Goal: Task Accomplishment & Management: Manage account settings

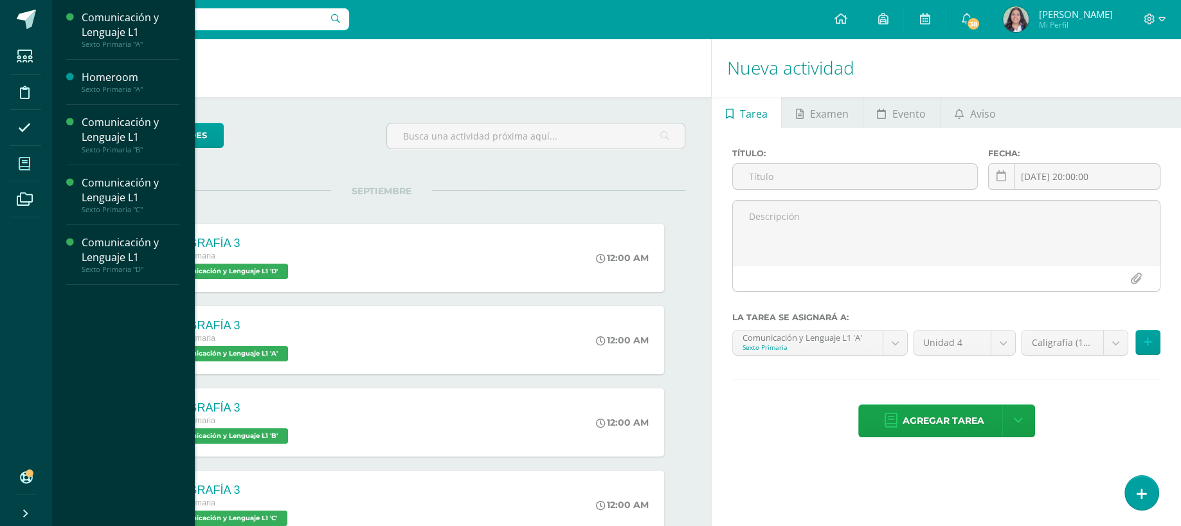
click at [21, 154] on span at bounding box center [24, 163] width 29 height 29
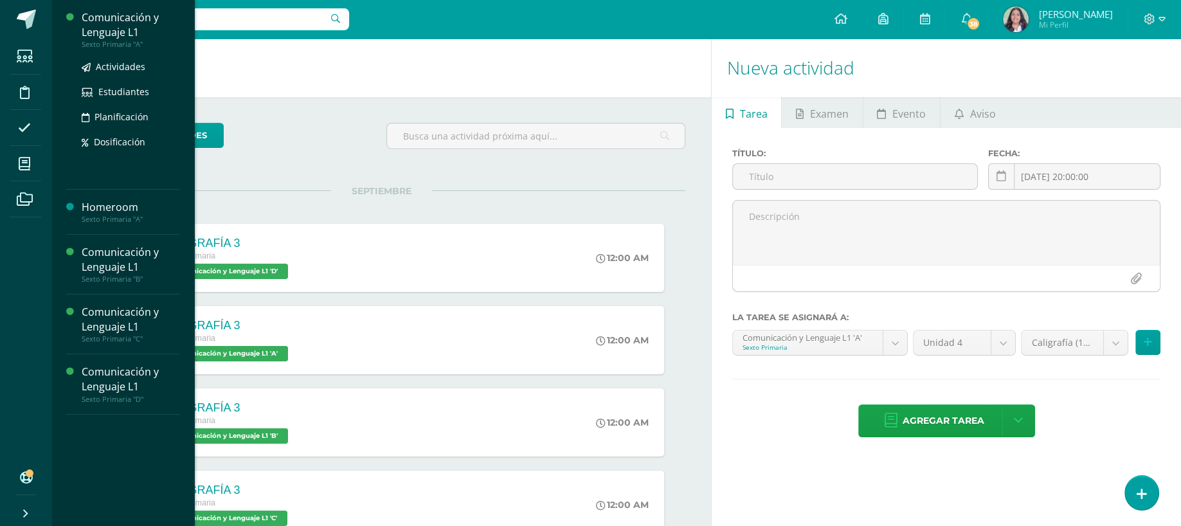
click at [131, 31] on div "Comunicación y Lenguaje L1" at bounding box center [131, 25] width 98 height 30
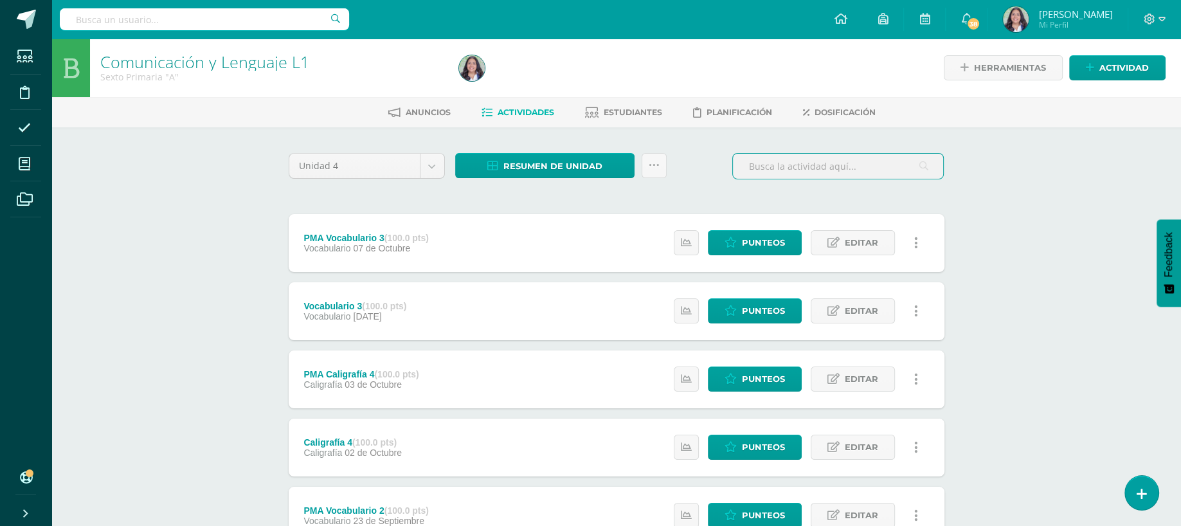
click at [830, 161] on input "text" at bounding box center [838, 166] width 210 height 25
type input "v"
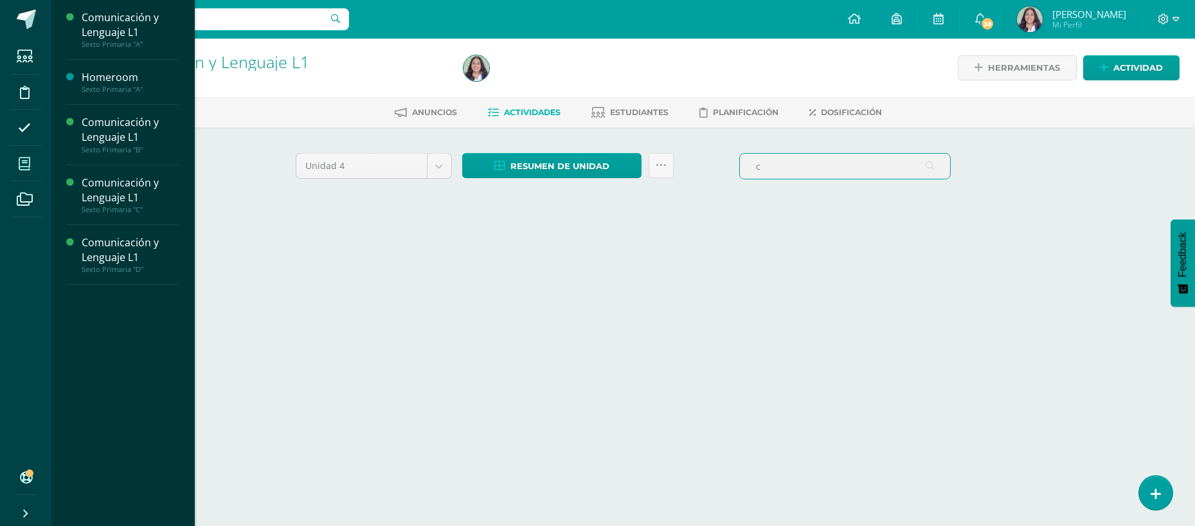
type input "c"
click at [19, 171] on span at bounding box center [24, 163] width 29 height 29
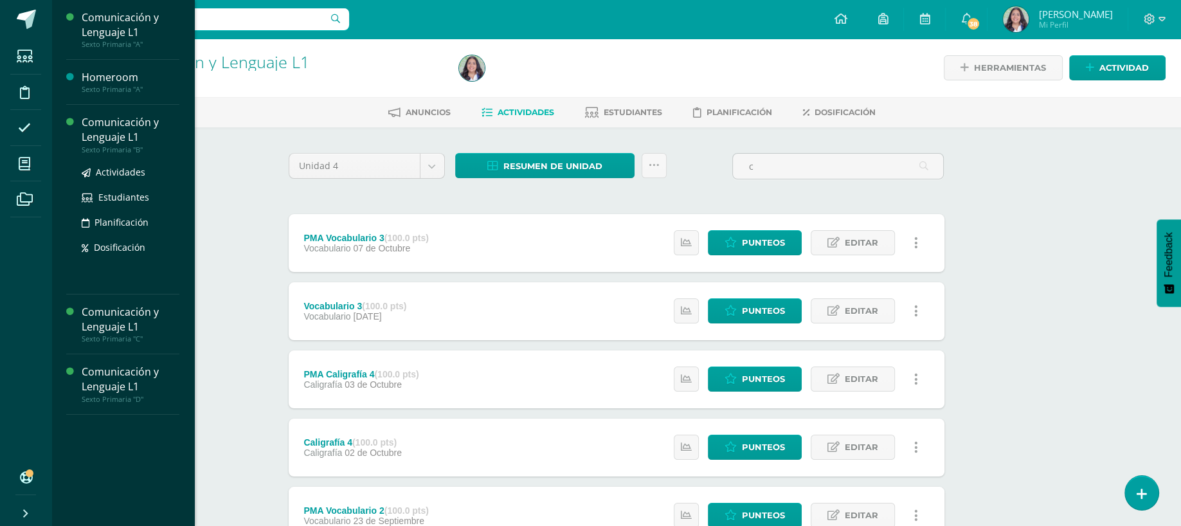
click at [109, 134] on div "Comunicación y Lenguaje L1" at bounding box center [131, 130] width 98 height 30
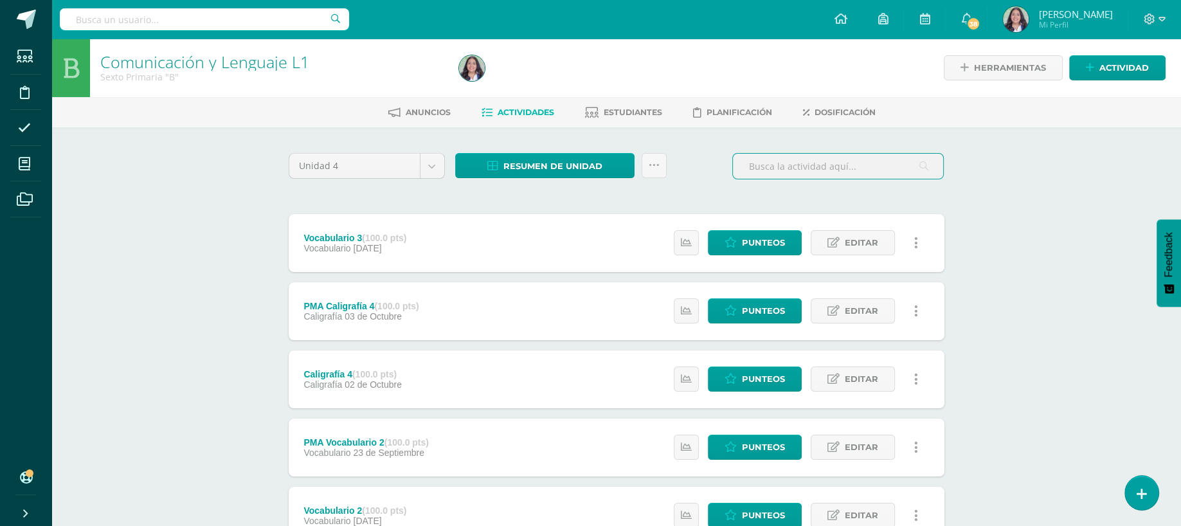
click at [769, 156] on input "text" at bounding box center [838, 166] width 210 height 25
type input "v"
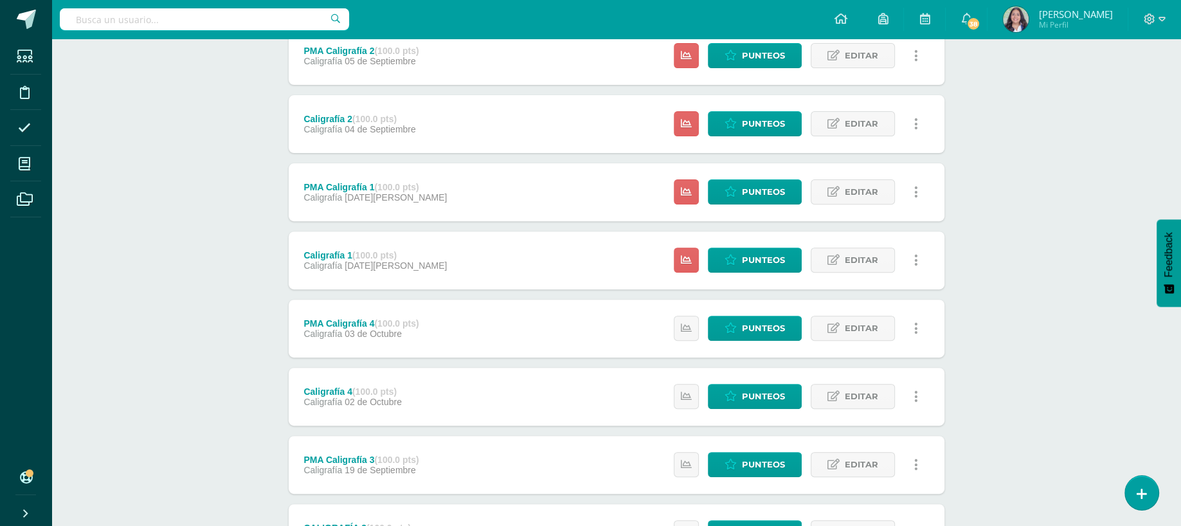
type input "caligrafía"
click at [759, 271] on div "Estatus de Actividad: 20 Estudiantes sin calificar 0 Estudiantes con cero Media…" at bounding box center [799, 260] width 290 height 58
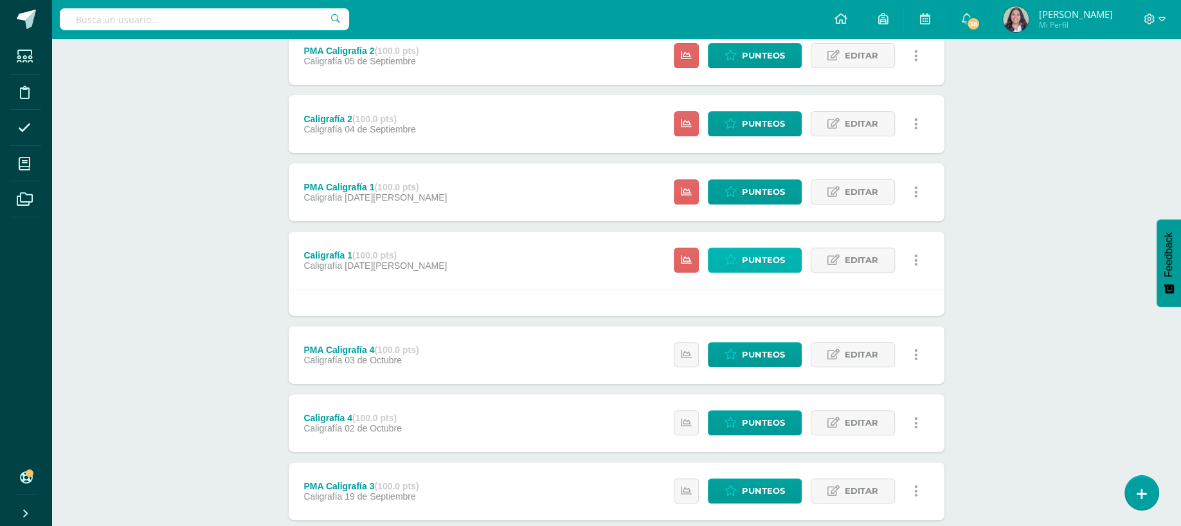
click at [760, 259] on span "Punteos" at bounding box center [763, 260] width 43 height 24
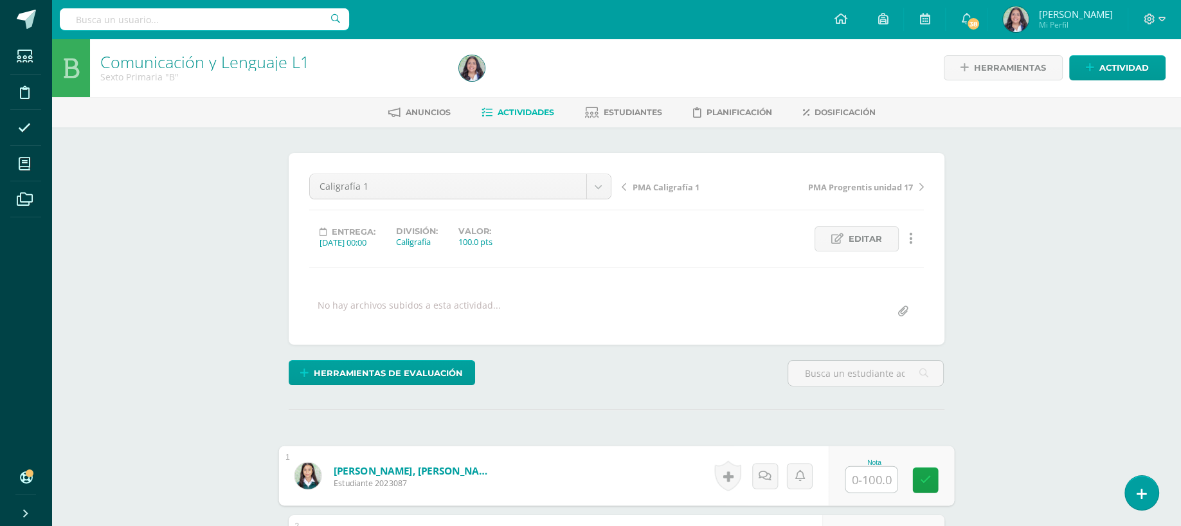
click at [855, 470] on input "text" at bounding box center [870, 480] width 51 height 26
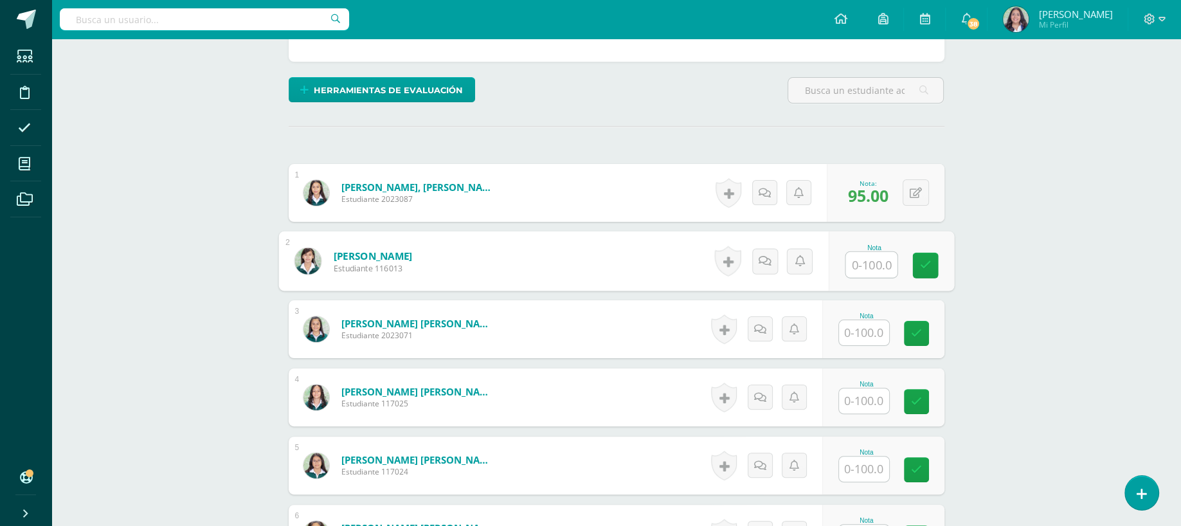
scroll to position [283, 0]
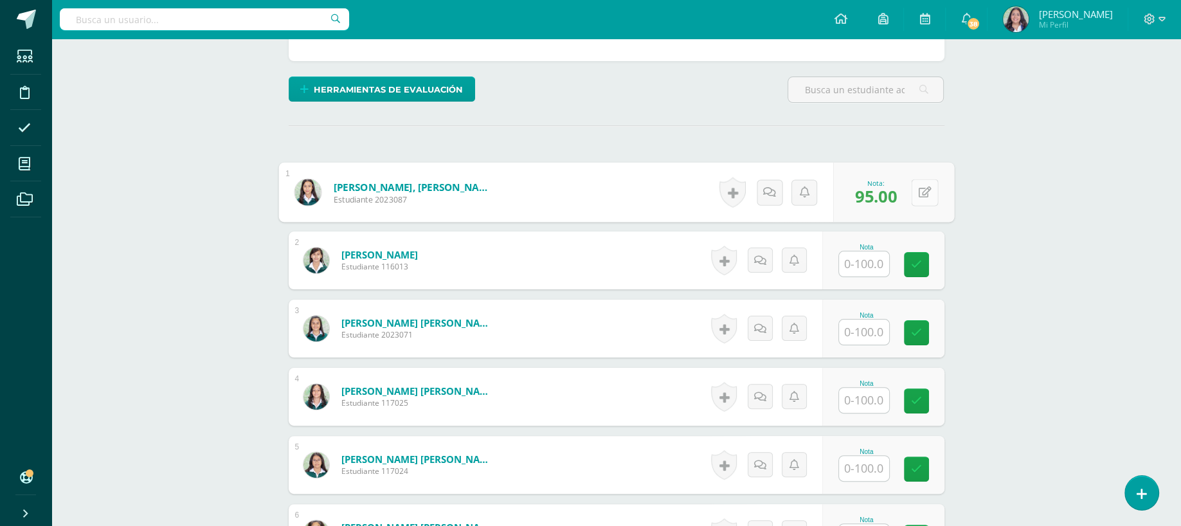
click at [918, 188] on icon at bounding box center [924, 191] width 13 height 11
type input "94"
type input "77"
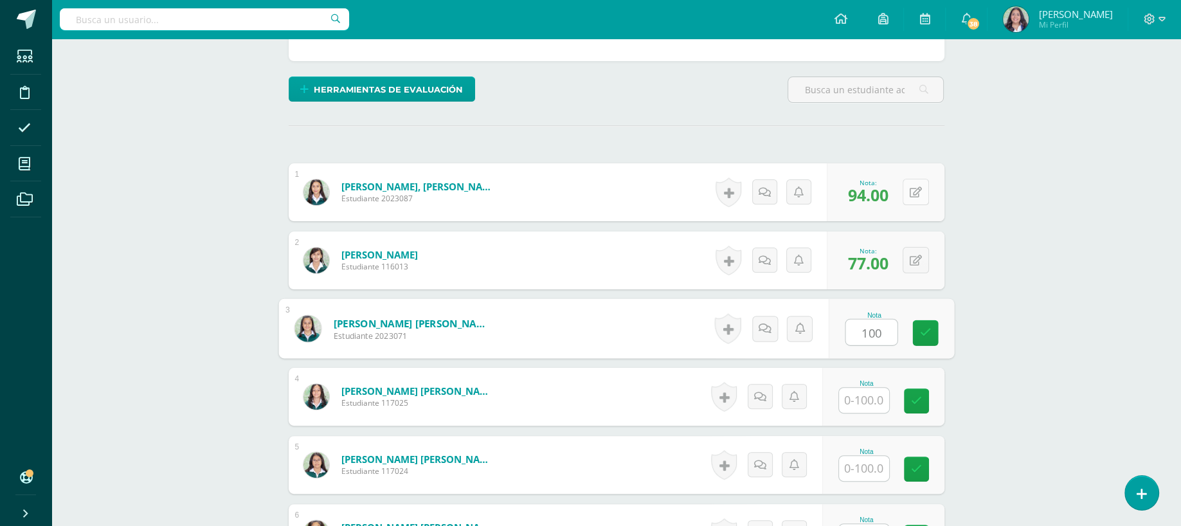
type input "100"
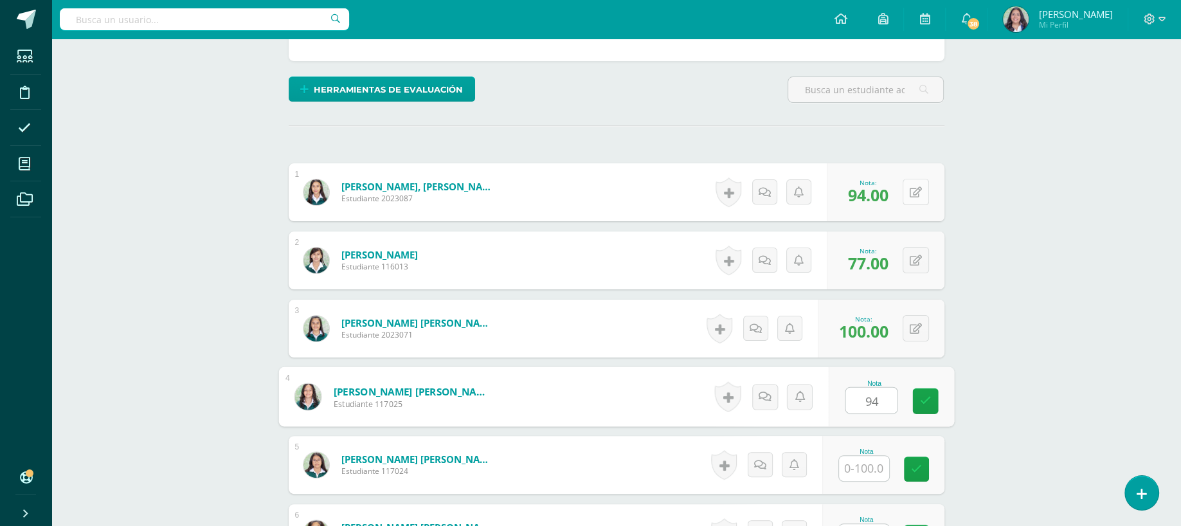
type input "94"
type input "89"
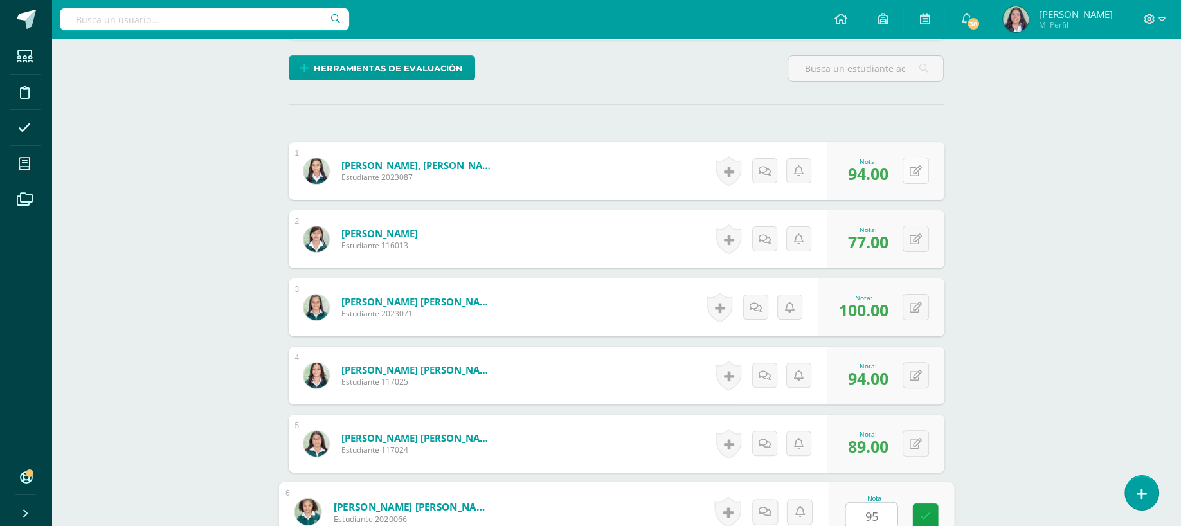
type input "95"
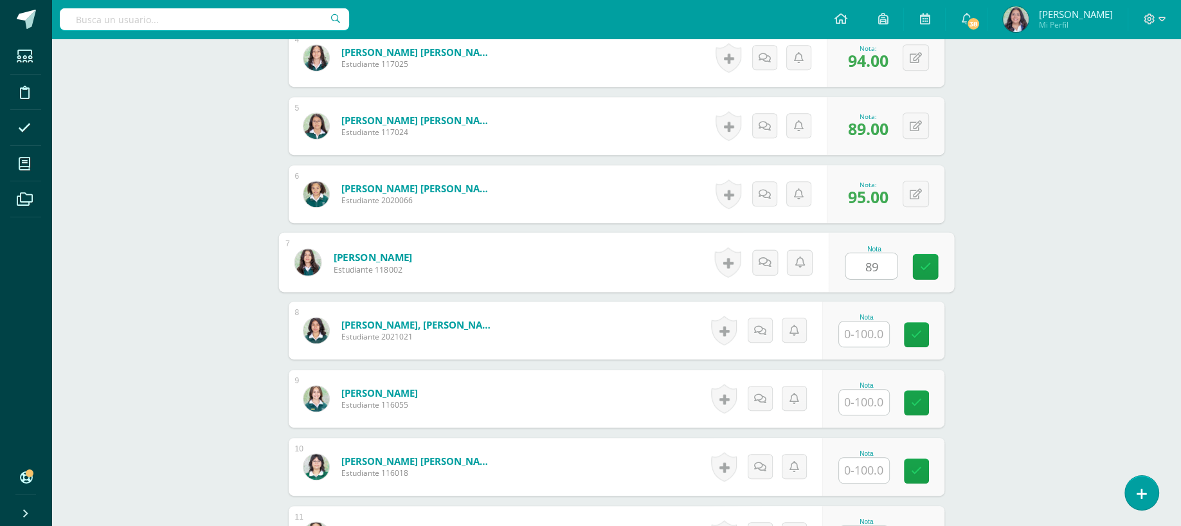
type input "89"
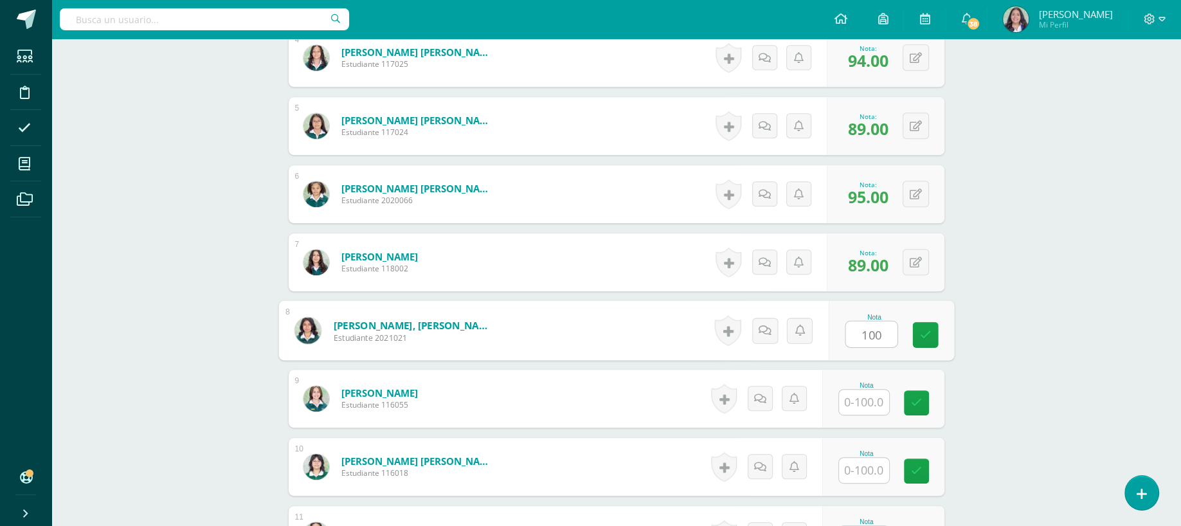
type input "100"
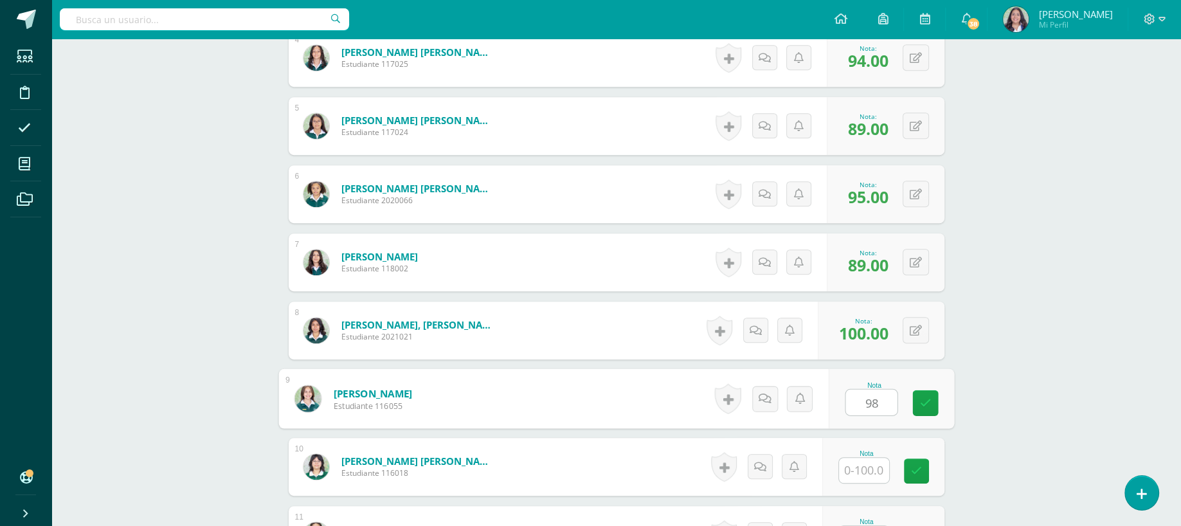
type input "98"
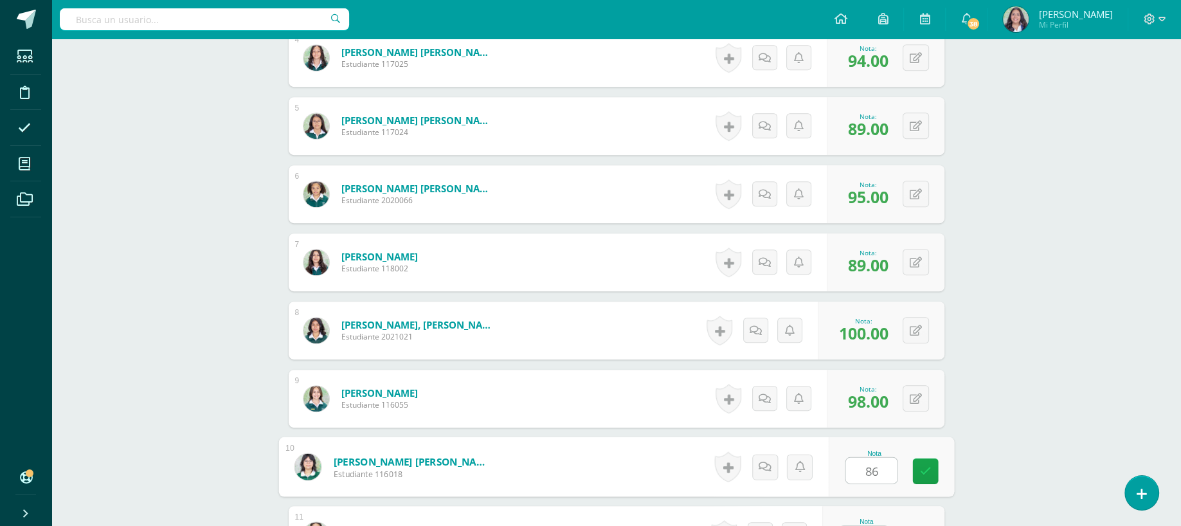
type input "86"
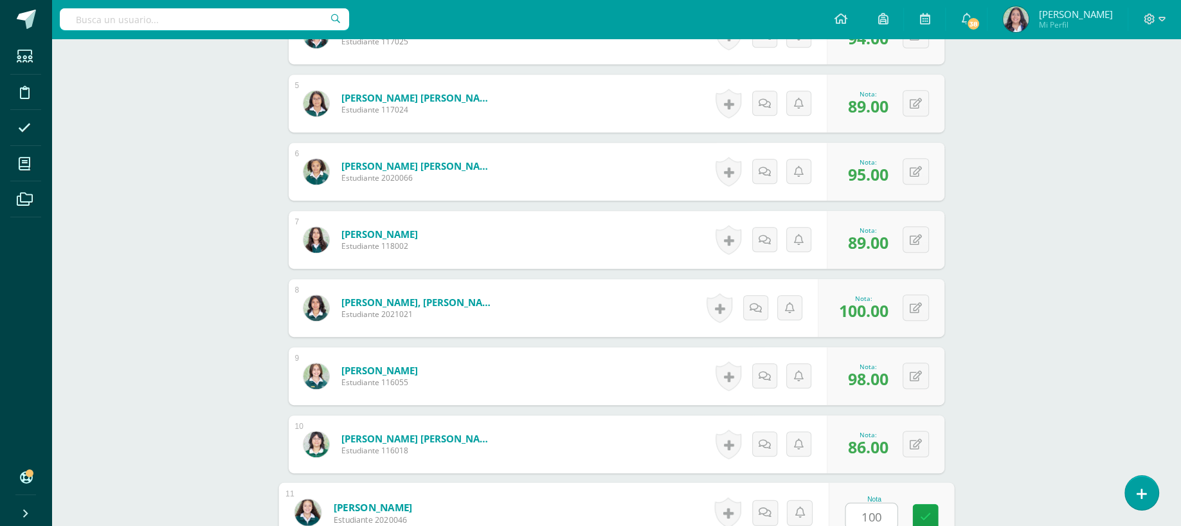
type input "100"
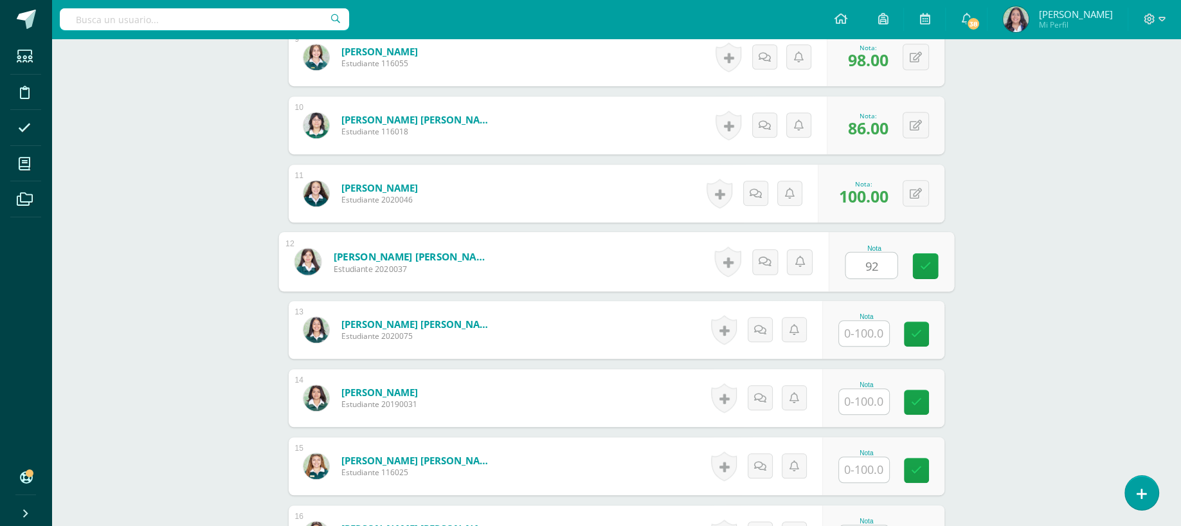
type input "92"
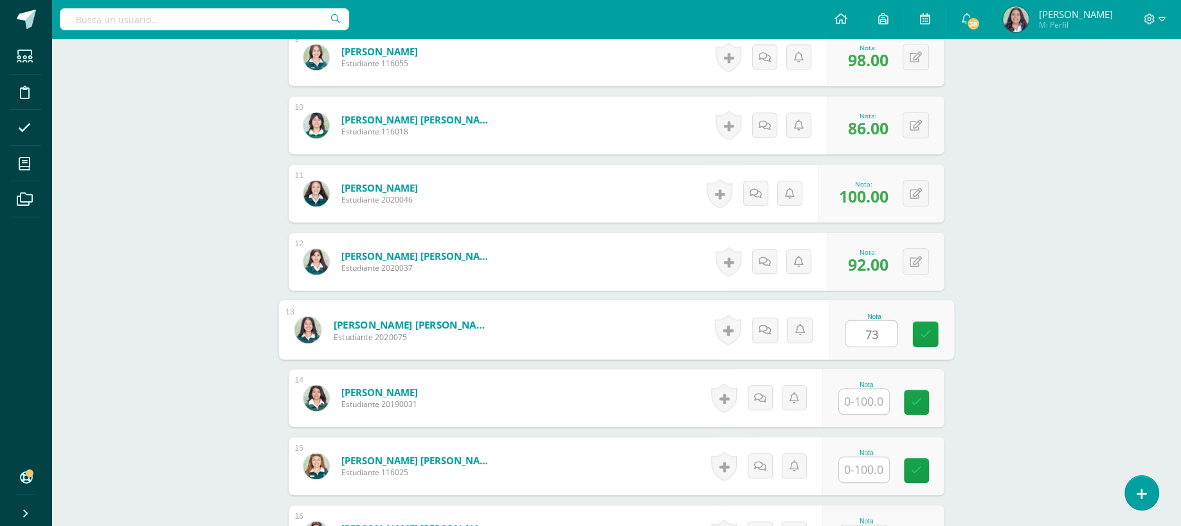
type input "73"
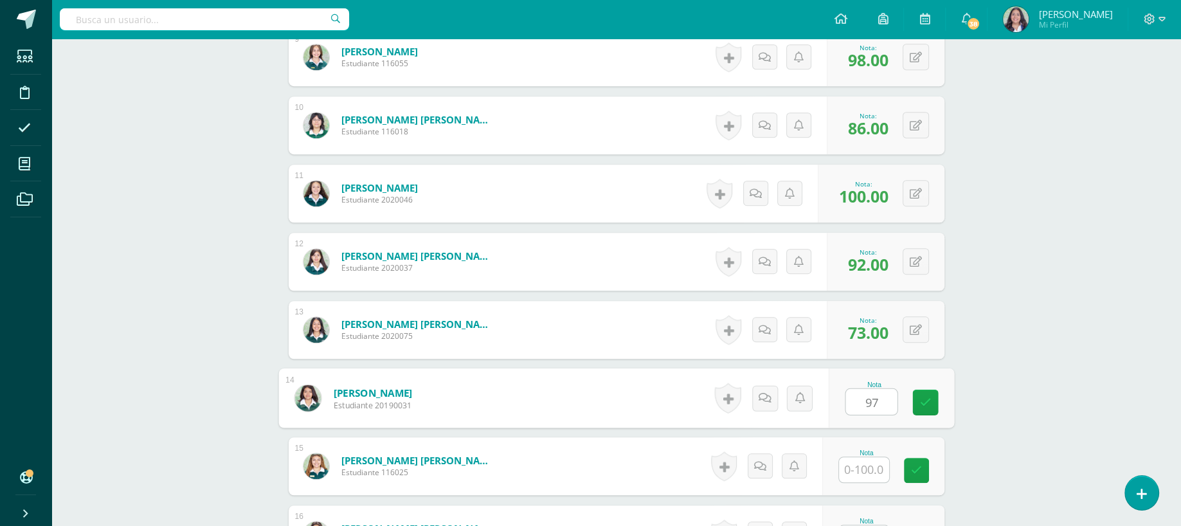
type input "97"
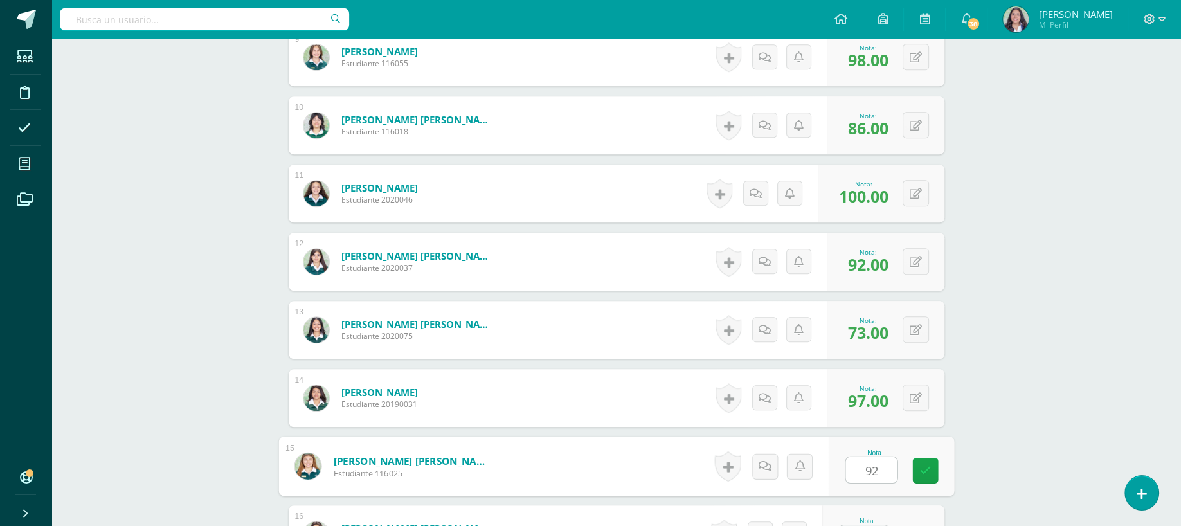
type input "92"
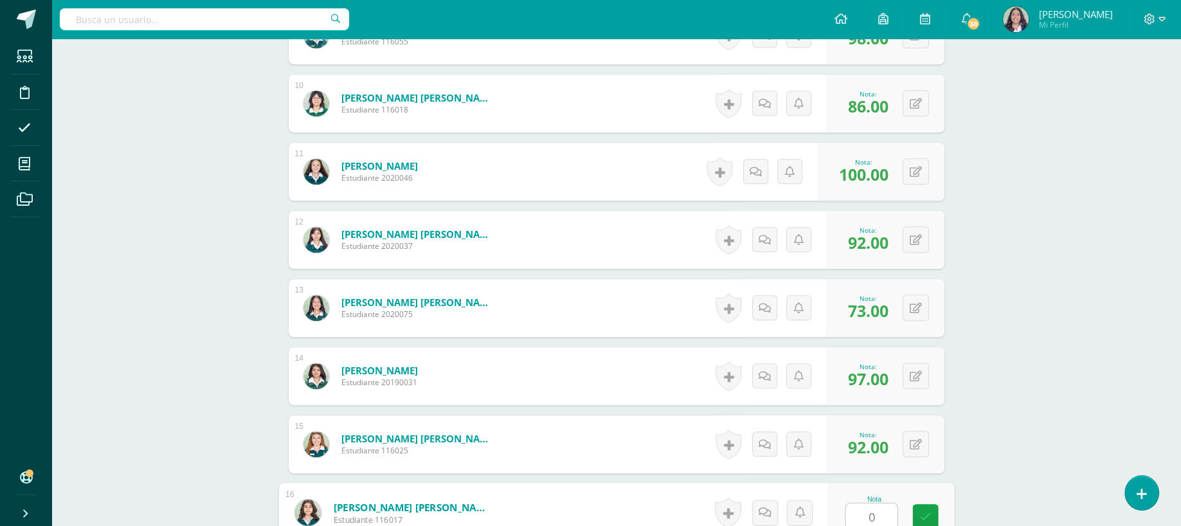
type input "0"
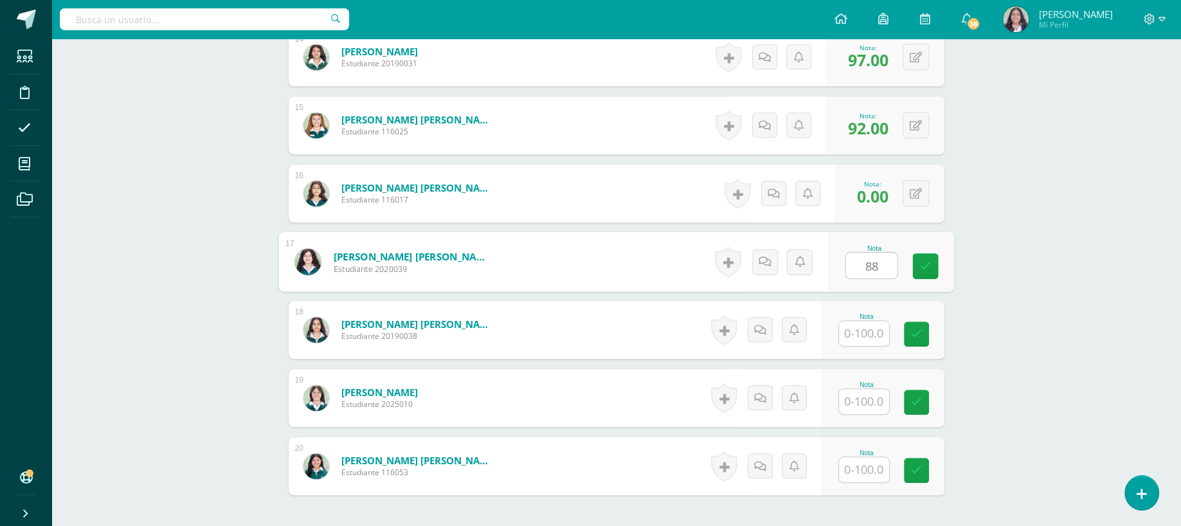
type input "88"
type input "97"
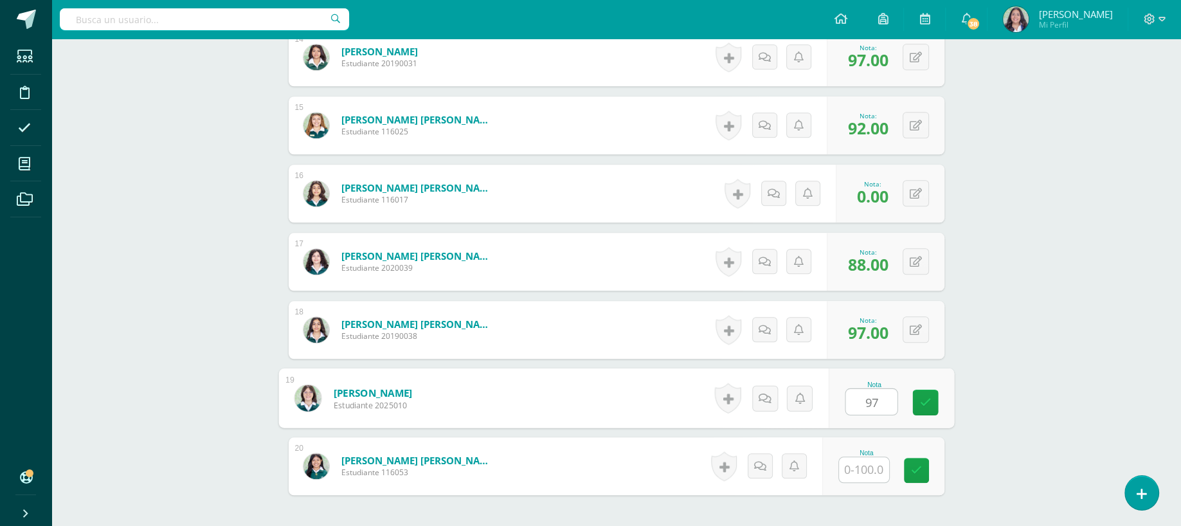
type input "97"
type input "98"
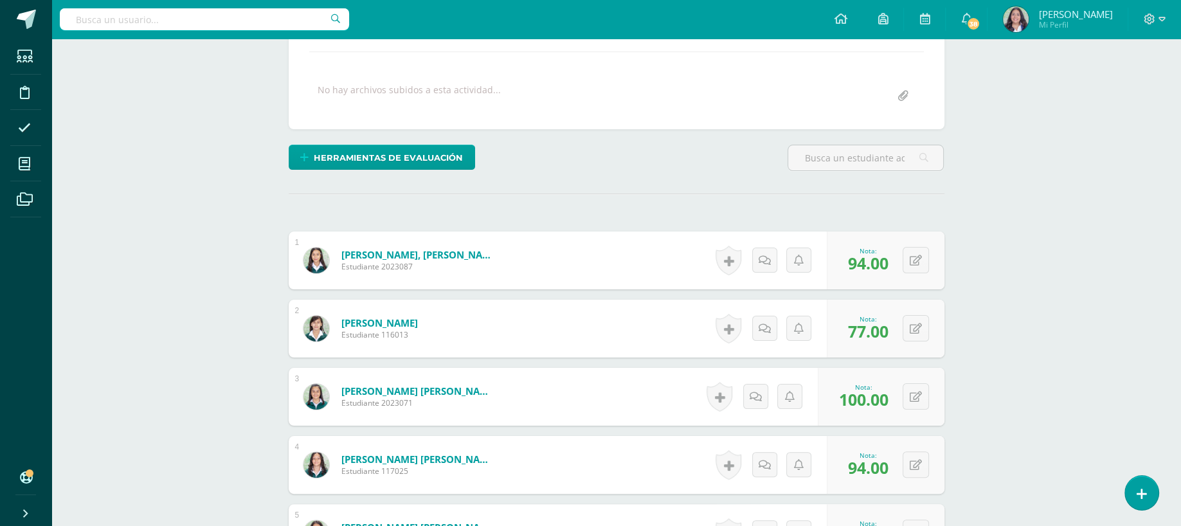
scroll to position [0, 0]
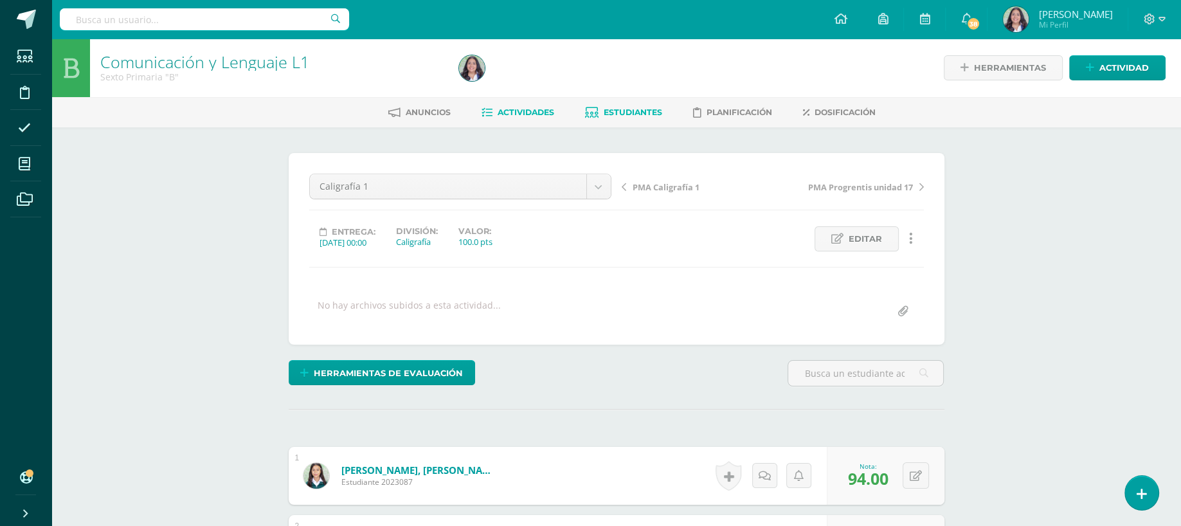
click at [649, 105] on link "Estudiantes" at bounding box center [623, 112] width 77 height 21
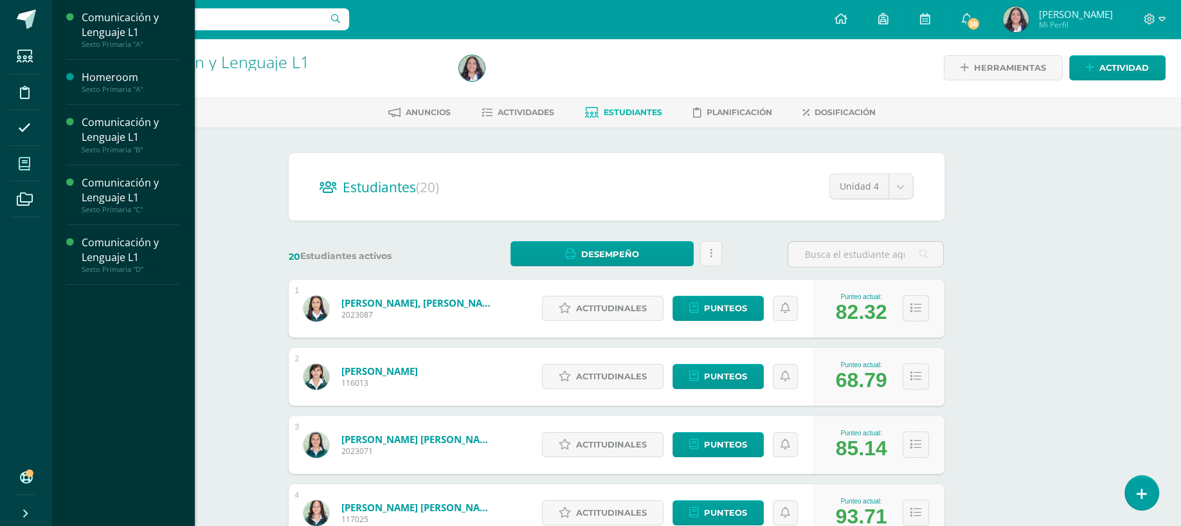
click at [17, 161] on span at bounding box center [24, 163] width 29 height 29
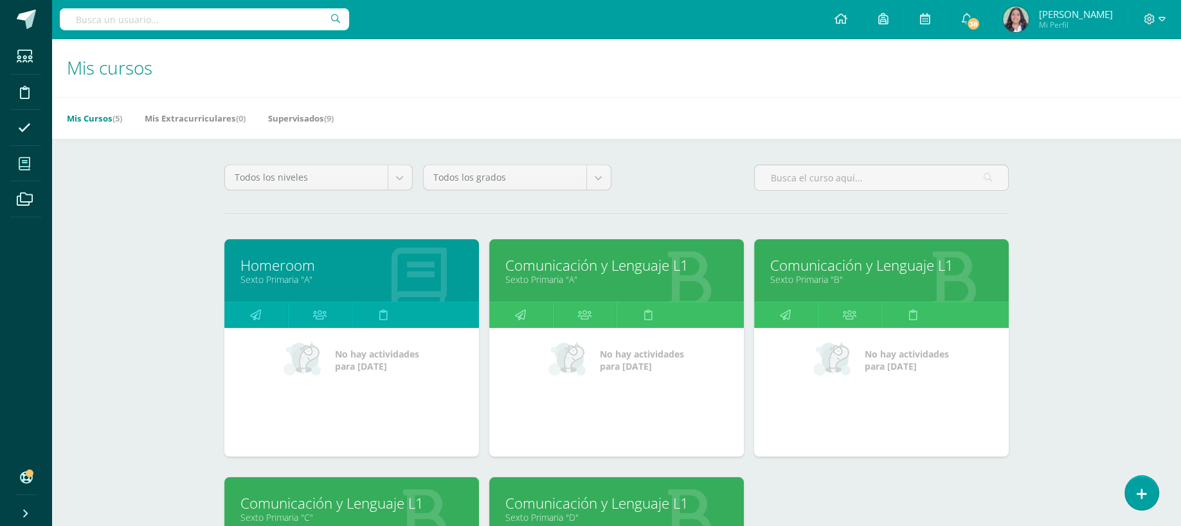
scroll to position [272, 0]
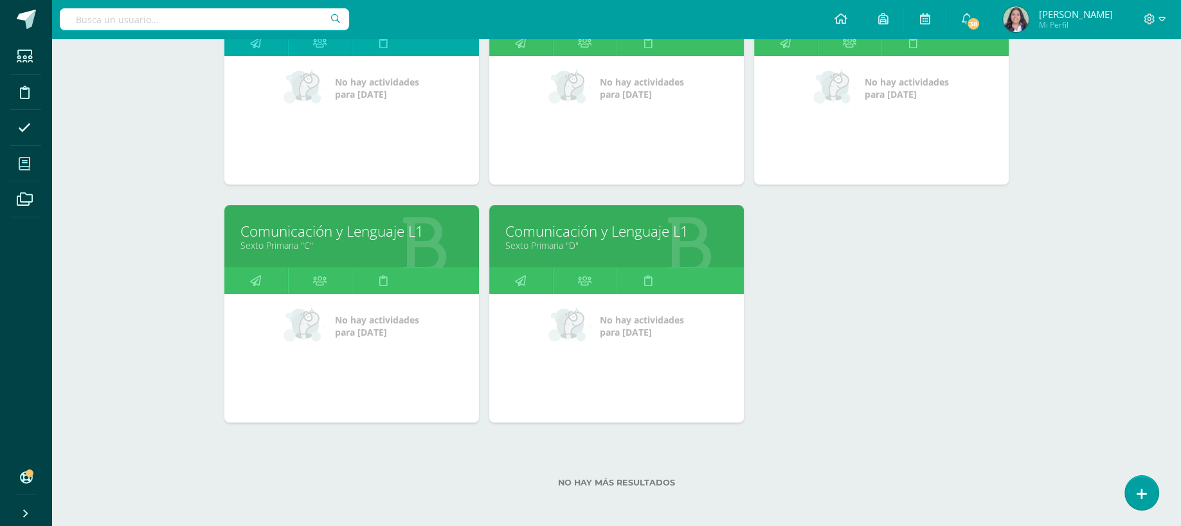
click at [303, 231] on link "Comunicación y Lenguaje L1" at bounding box center [351, 231] width 222 height 20
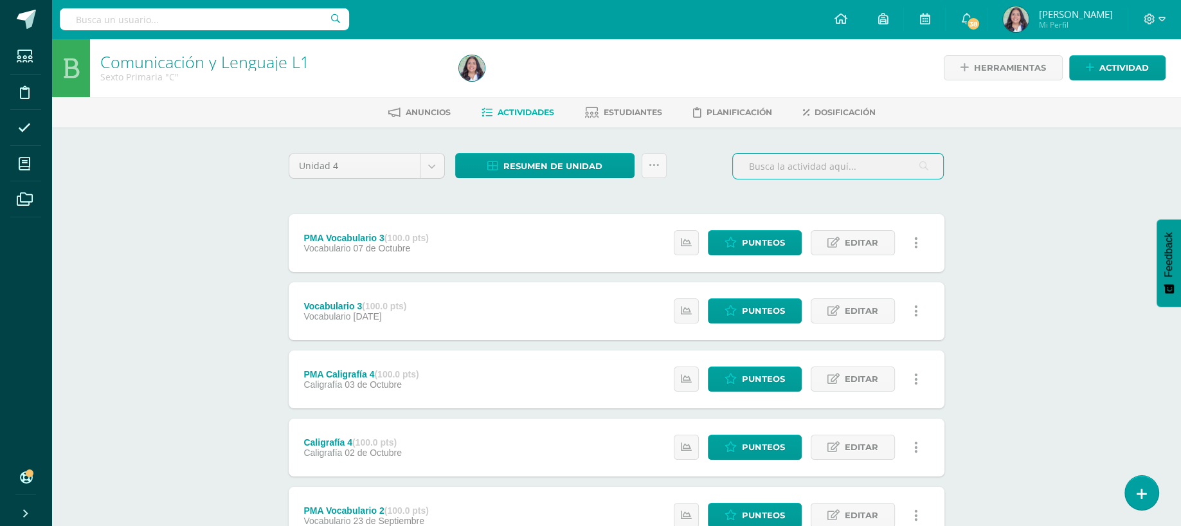
click at [888, 166] on input "text" at bounding box center [838, 166] width 210 height 25
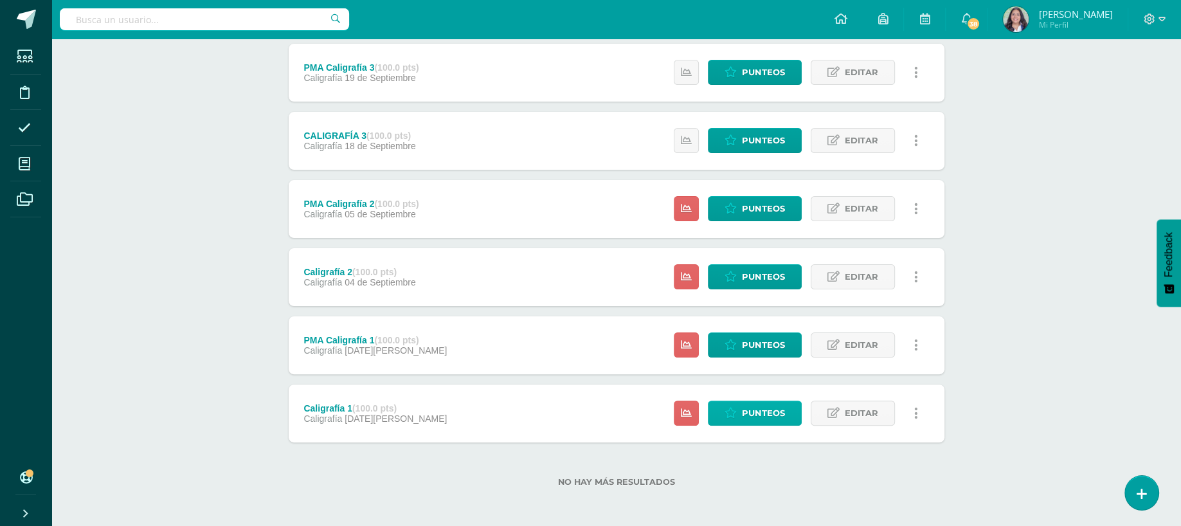
type input "caligrafi"
click at [729, 402] on link "Punteos" at bounding box center [755, 412] width 94 height 25
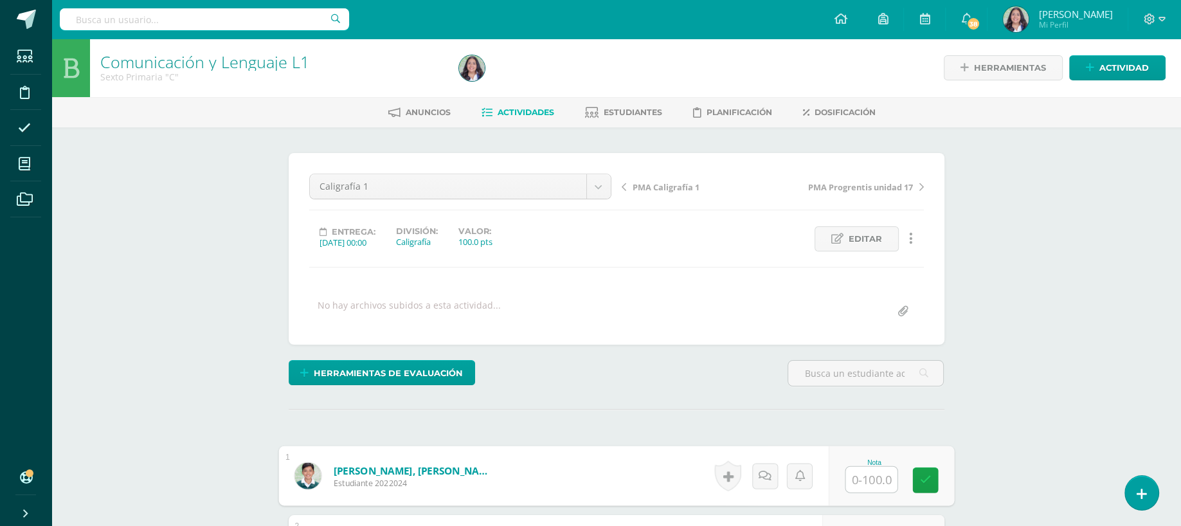
click at [877, 469] on input "text" at bounding box center [870, 480] width 51 height 26
type input "95"
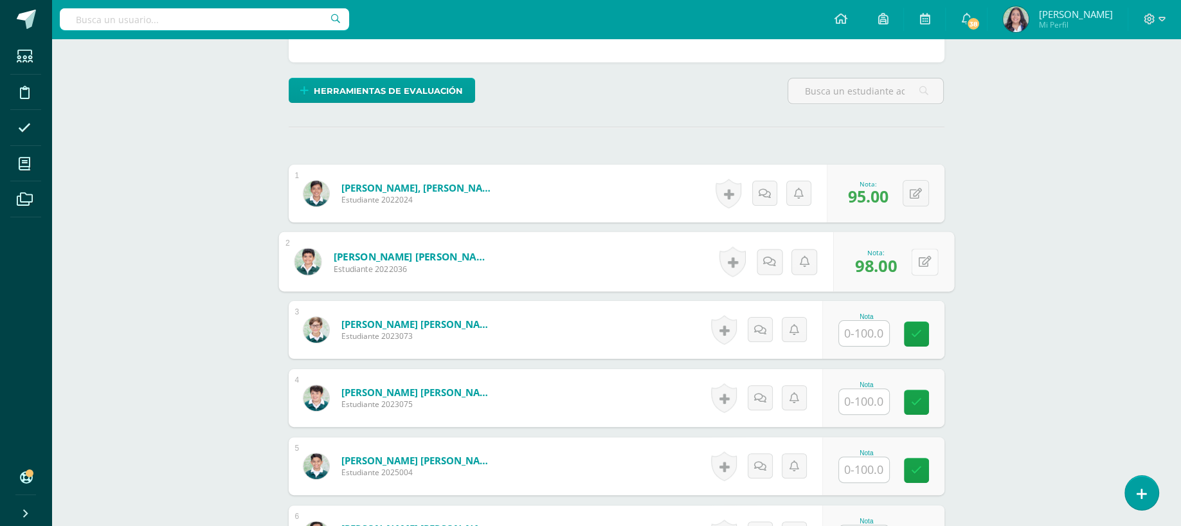
click at [922, 251] on button at bounding box center [924, 261] width 27 height 27
type input "89"
type input "95"
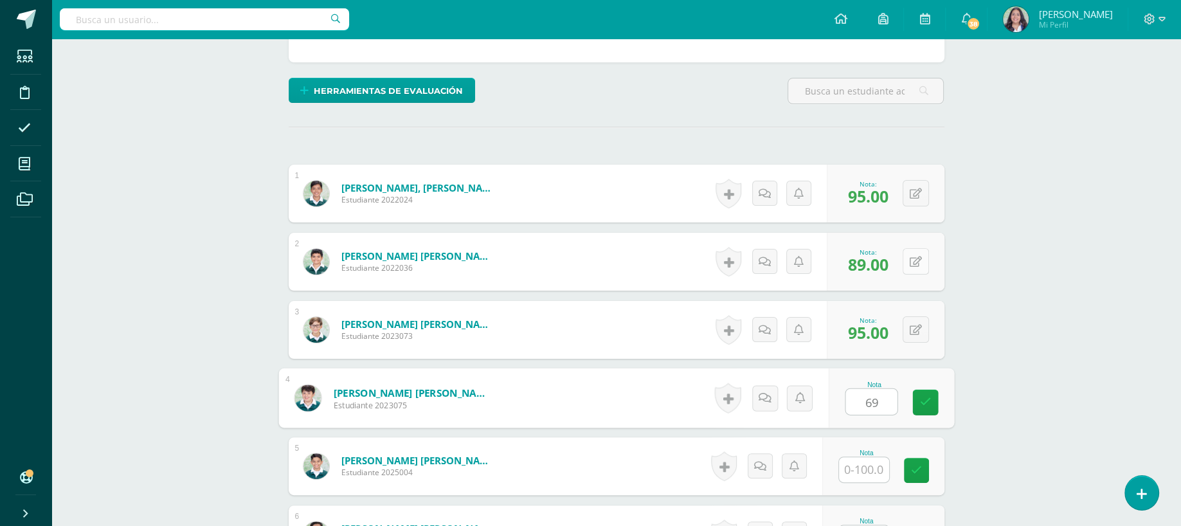
type input "69"
type input "78"
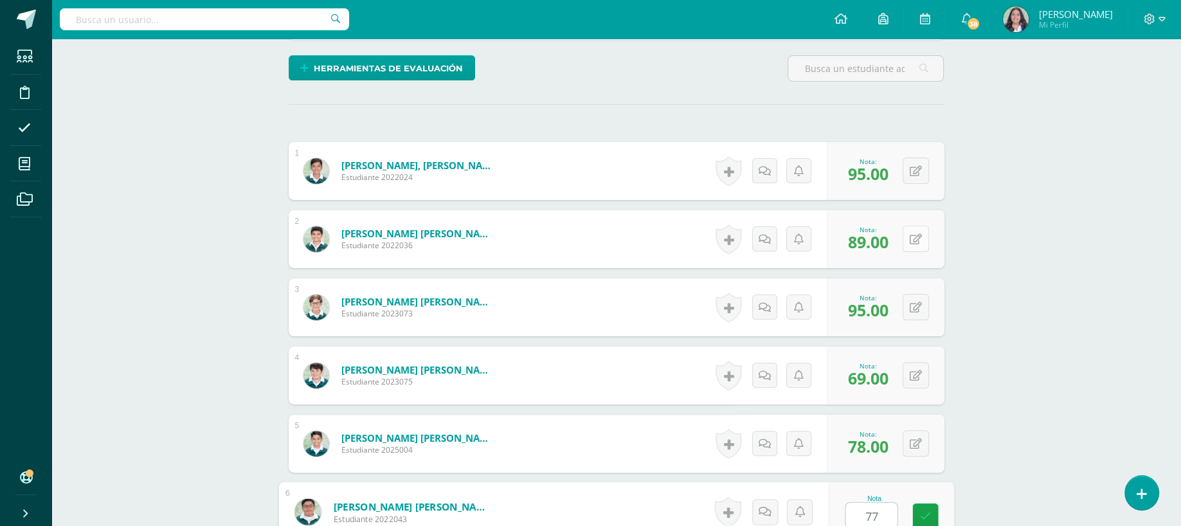
type input "77"
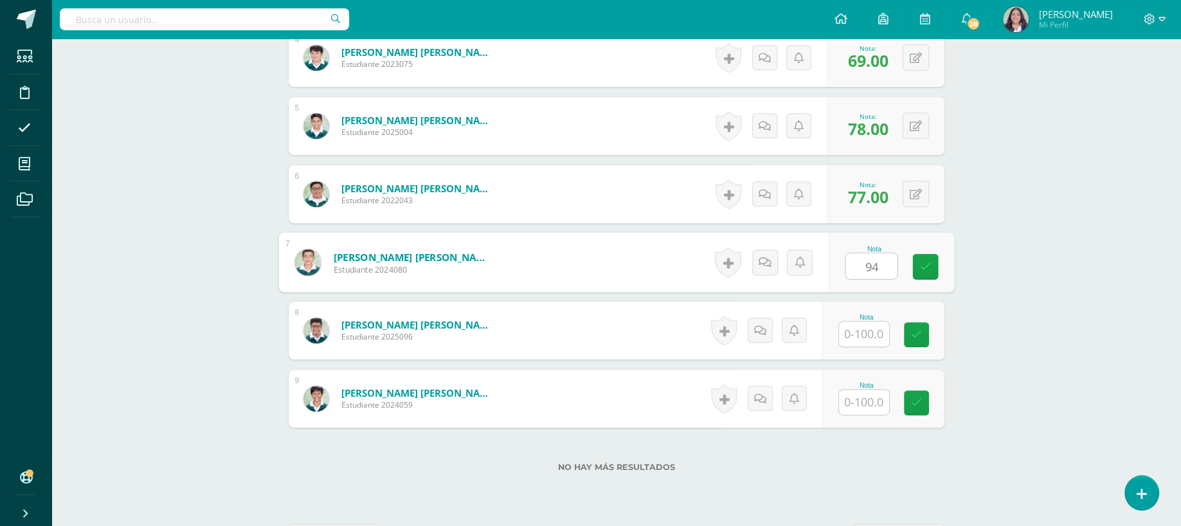
type input "94"
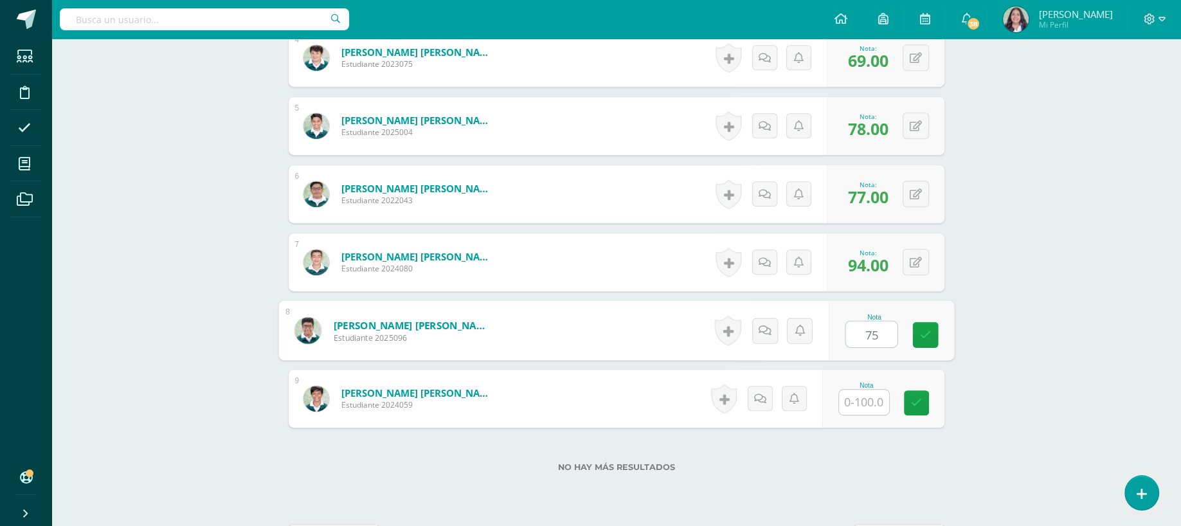
type input "75"
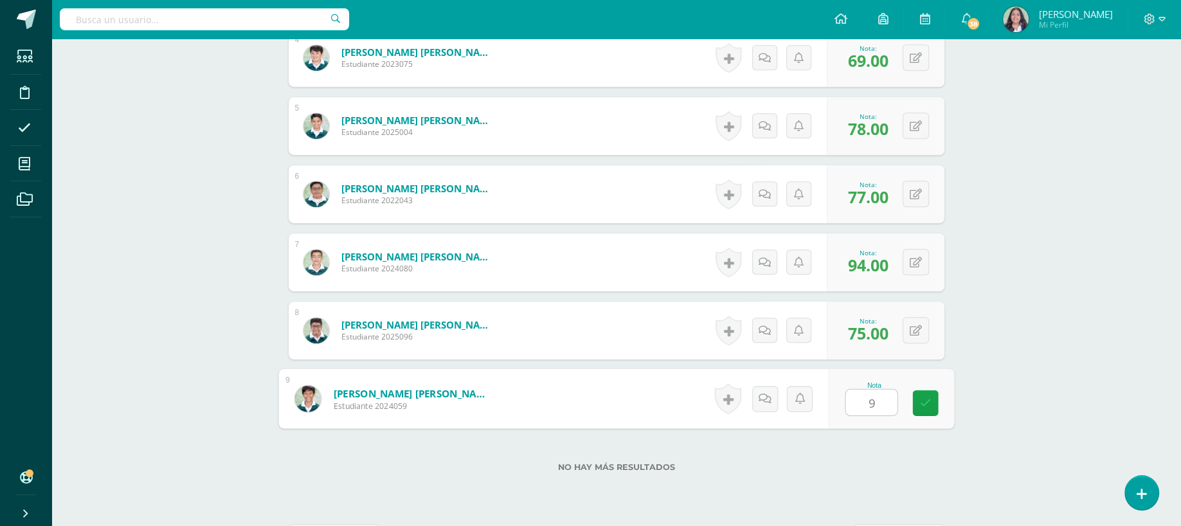
type input "98"
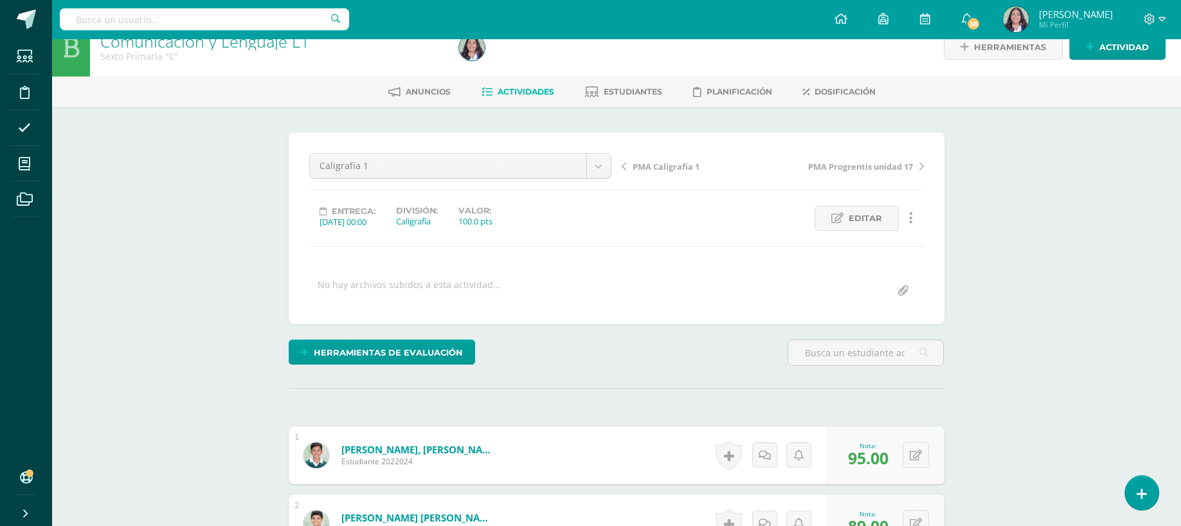
scroll to position [0, 0]
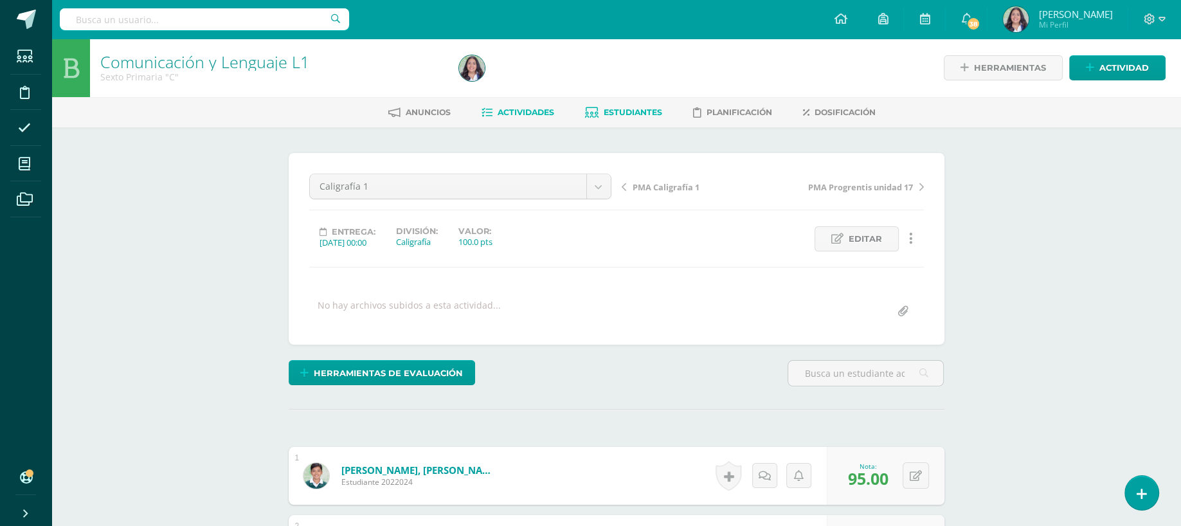
click at [629, 111] on span "Estudiantes" at bounding box center [633, 112] width 58 height 10
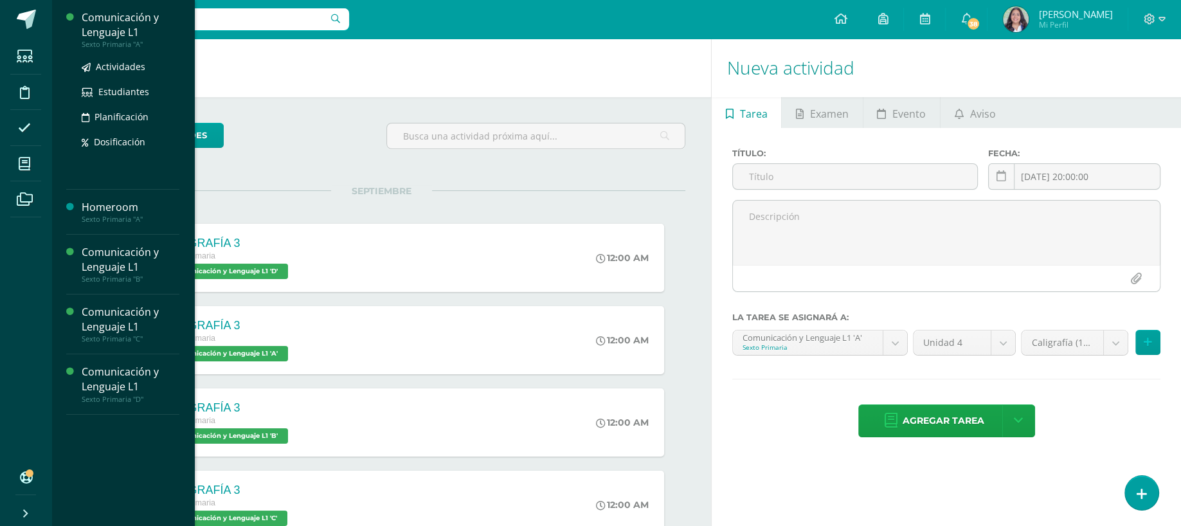
click at [97, 21] on div "Comunicación y Lenguaje L1" at bounding box center [131, 25] width 98 height 30
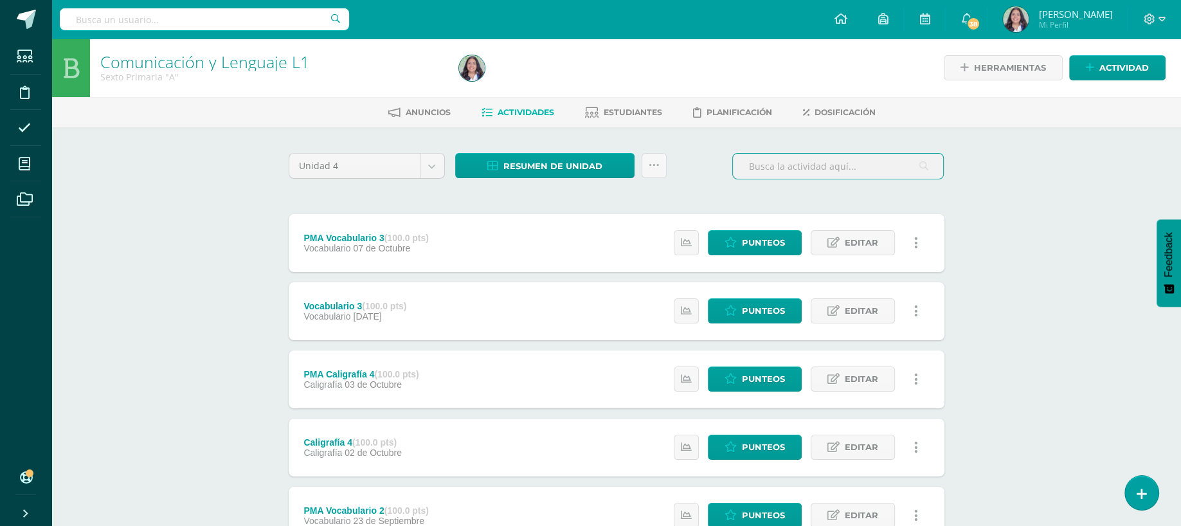
click at [768, 155] on input "text" at bounding box center [838, 166] width 210 height 25
type input "17"
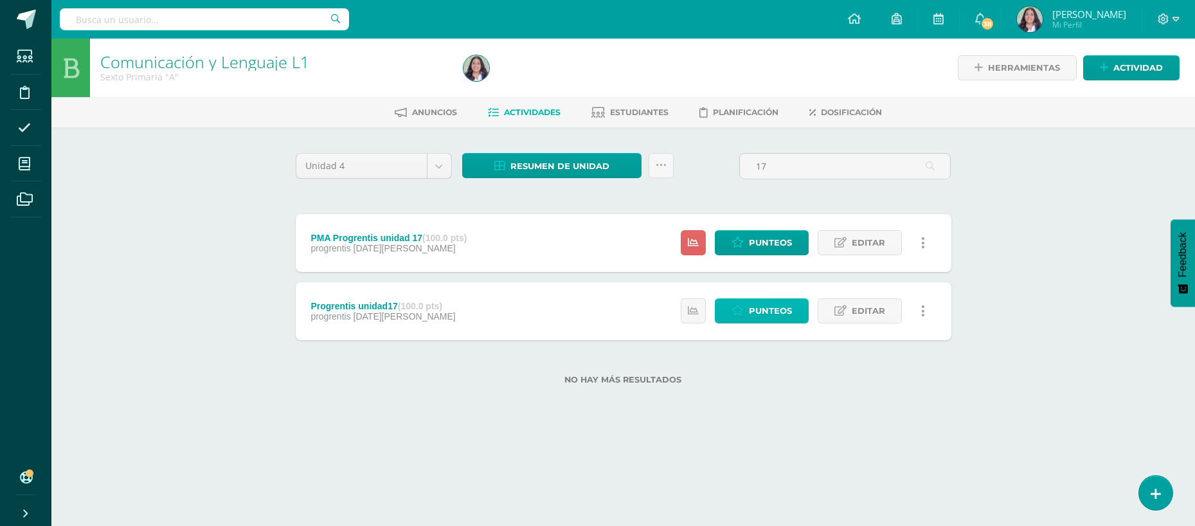
click at [771, 300] on span "Punteos" at bounding box center [770, 311] width 43 height 24
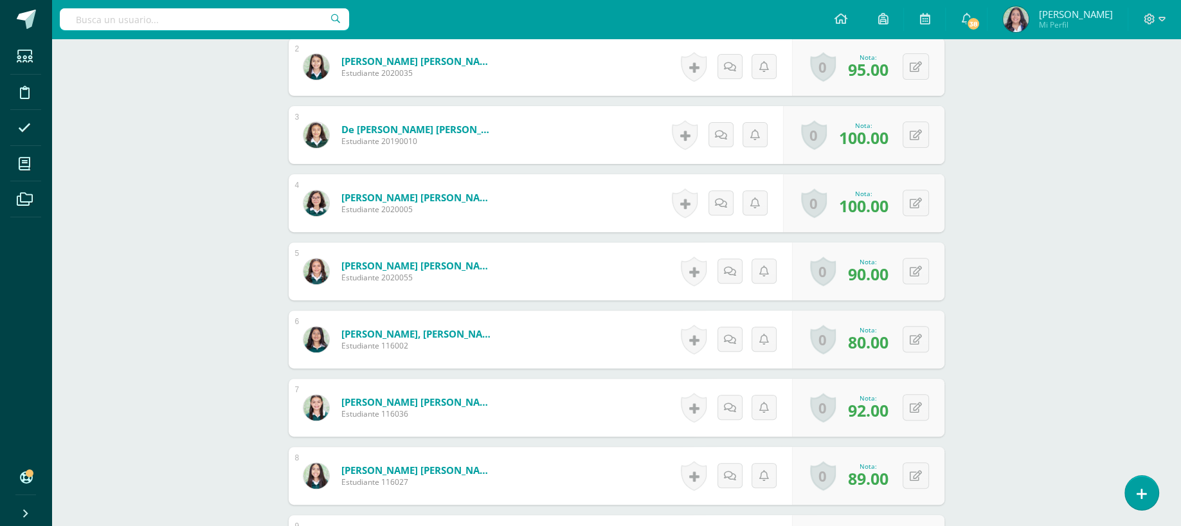
scroll to position [19, 0]
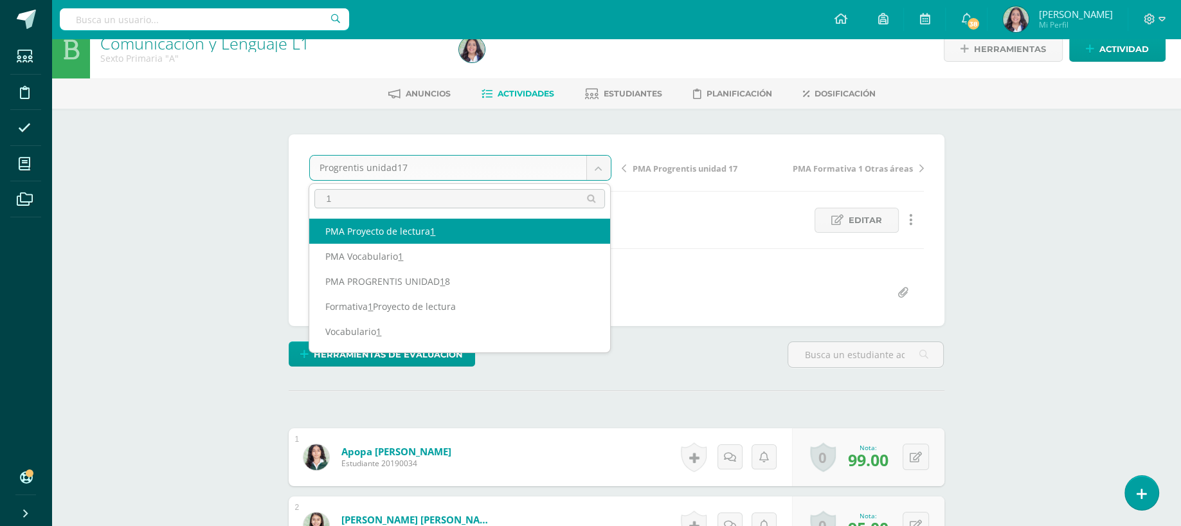
type input "18"
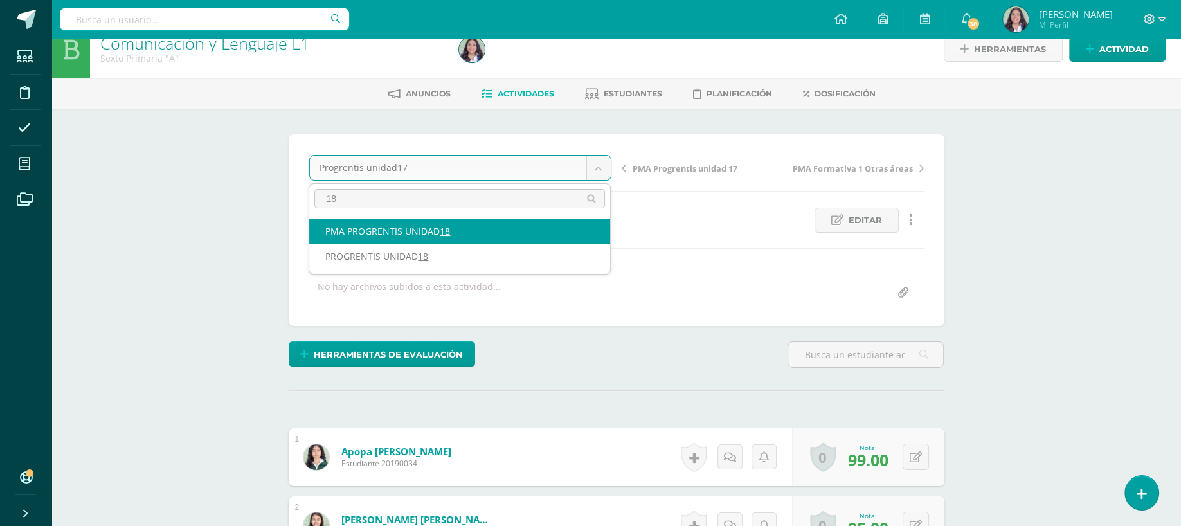
select select "/dashboard/teacher/grade-activity/262645/"
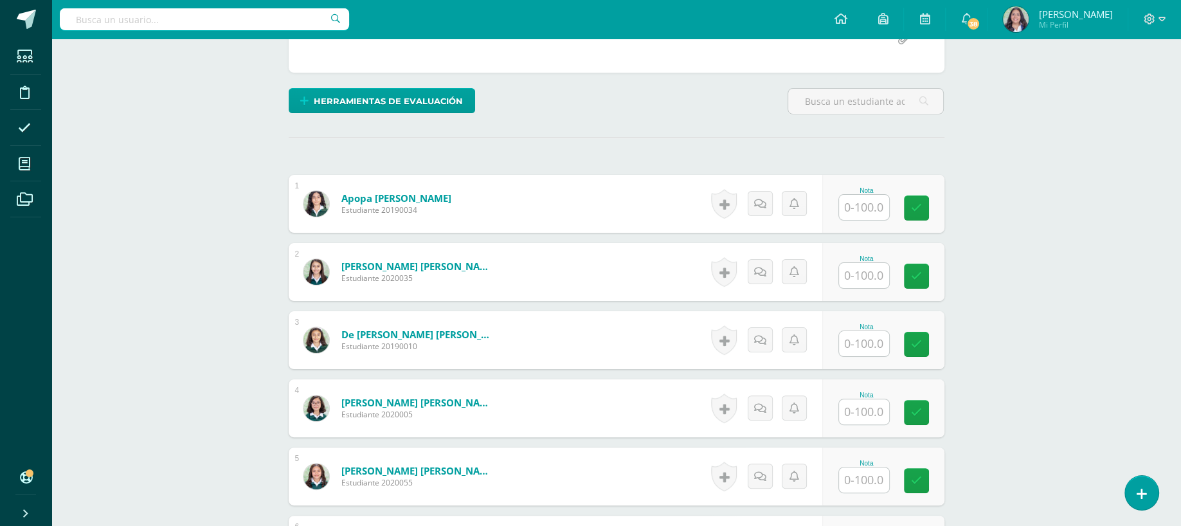
scroll to position [119, 0]
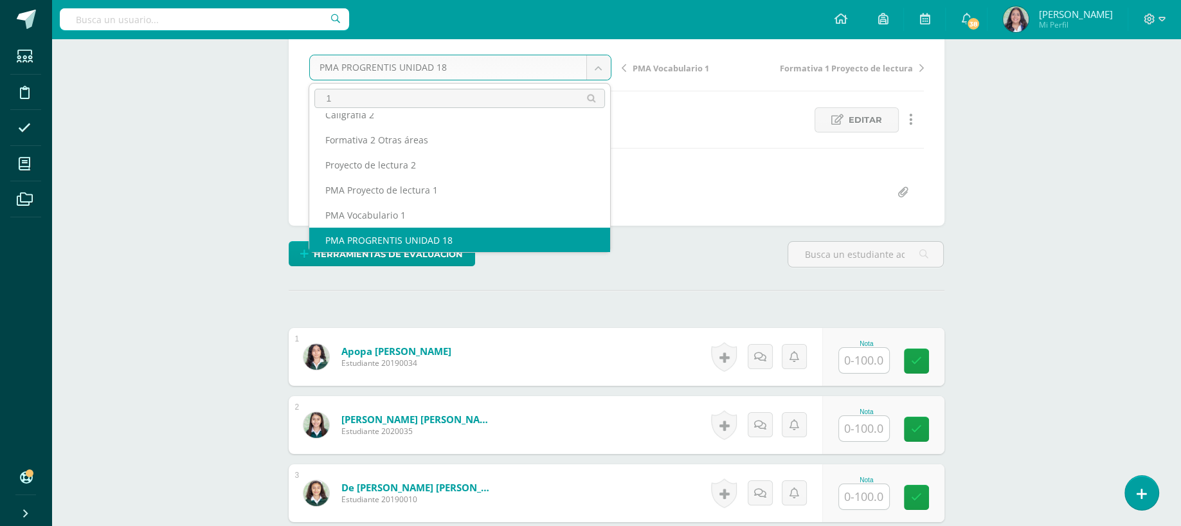
scroll to position [0, 0]
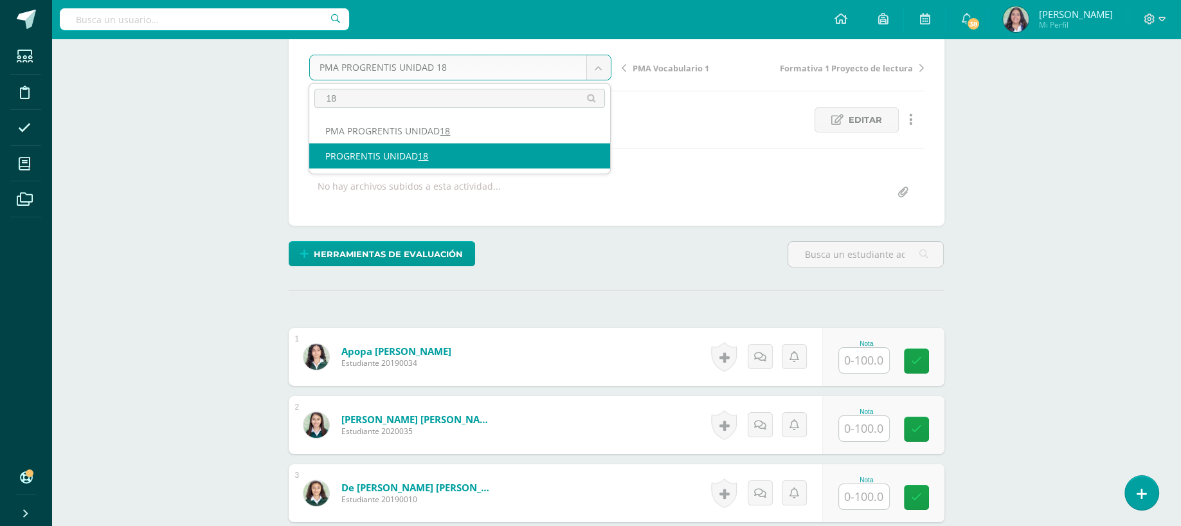
type input "18"
select select "/dashboard/teacher/grade-activity/262641/"
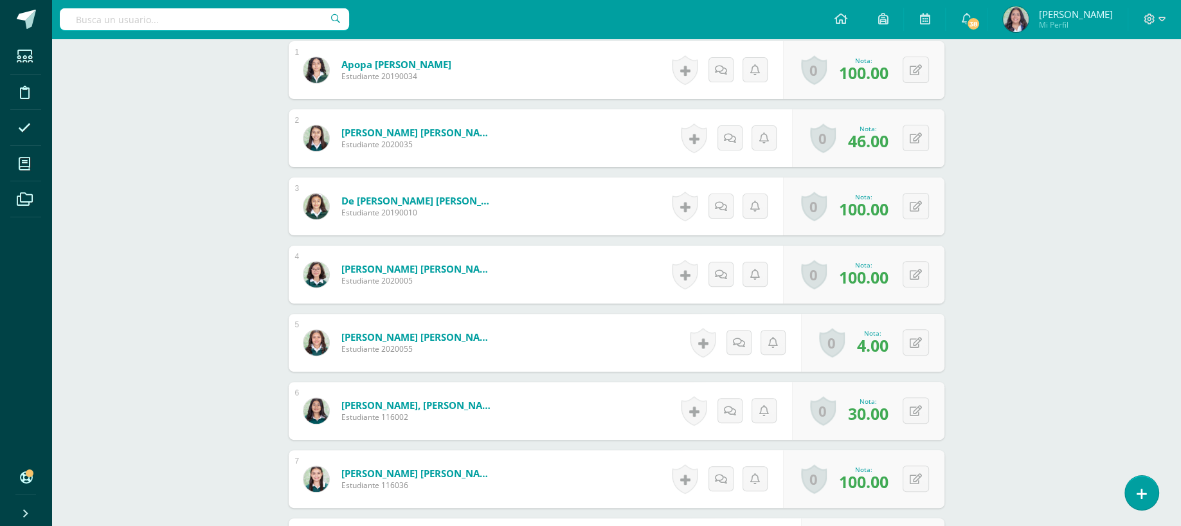
scroll to position [400, 0]
